Goal: Transaction & Acquisition: Purchase product/service

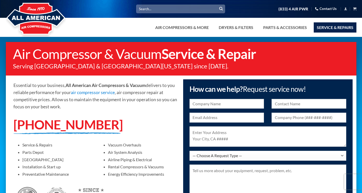
click at [133, 24] on div at bounding box center [181, 18] width 362 height 37
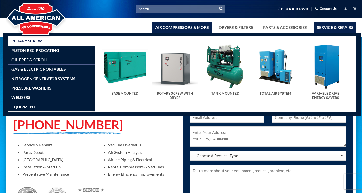
click at [224, 59] on img "Visit product category Tank Mounted" at bounding box center [225, 66] width 45 height 45
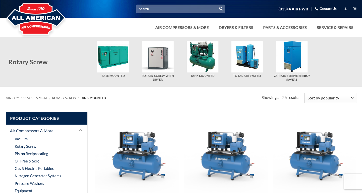
click at [243, 53] on img "Visit product category Total Air System" at bounding box center [247, 57] width 32 height 32
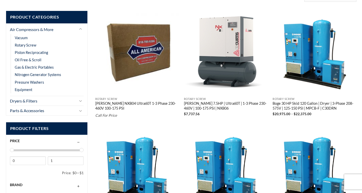
scroll to position [101, 0]
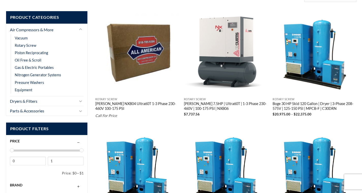
click at [221, 105] on link "[PERSON_NAME] 7.5HP | Ultra60T | 1-3 Phase 230-460V | 100-175 PSI | NXB06" at bounding box center [226, 106] width 84 height 10
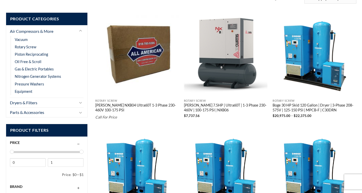
scroll to position [100, 0]
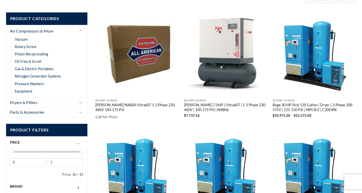
click at [199, 106] on link "[PERSON_NAME] 7.5HP | Ultra60T | 1-3 Phase 230-460V | 100-175 PSI | NXB06" at bounding box center [226, 108] width 84 height 10
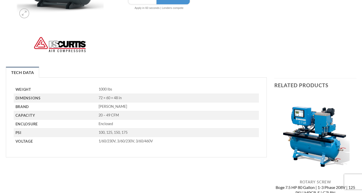
scroll to position [153, 0]
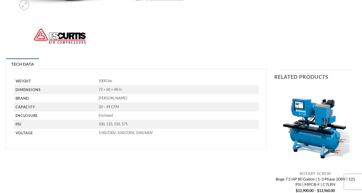
click at [103, 107] on p "20 – 49 CFM" at bounding box center [179, 106] width 160 height 5
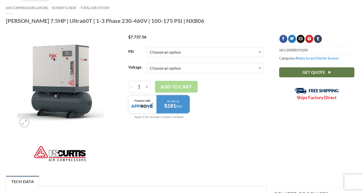
scroll to position [33, 0]
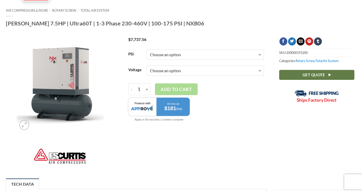
click at [141, 40] on bdi "$ 7,737.56" at bounding box center [137, 39] width 18 height 5
